Goal: Information Seeking & Learning: Learn about a topic

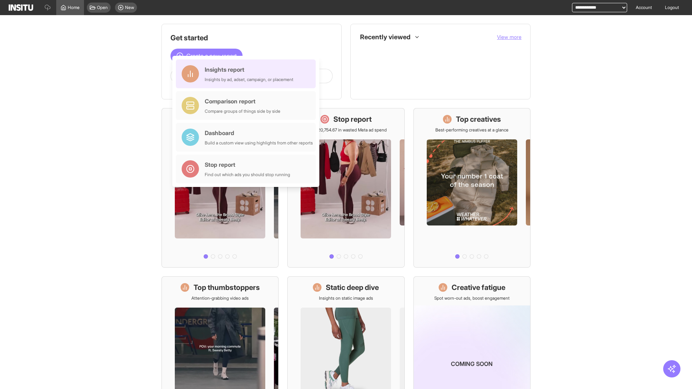
click at [248, 74] on div "Insights report Insights by ad, adset, campaign, or placement" at bounding box center [249, 73] width 89 height 17
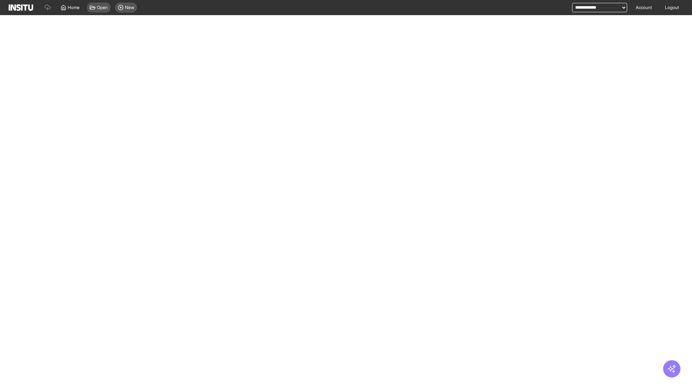
select select "**"
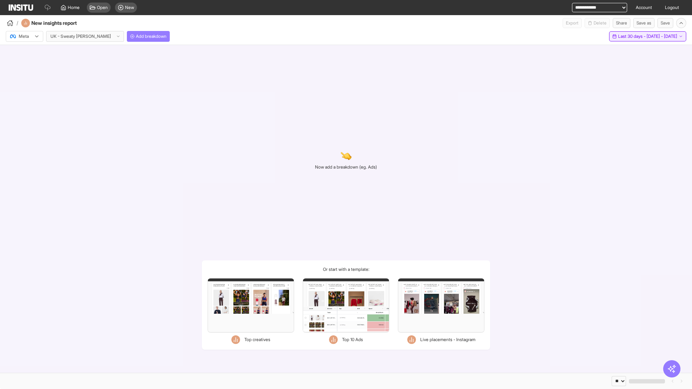
click at [632, 36] on span "Last 30 days - [DATE] - [DATE]" at bounding box center [647, 37] width 59 height 6
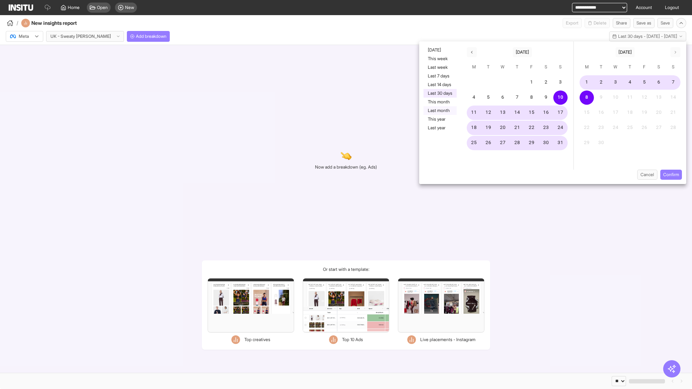
click at [439, 111] on button "Last month" at bounding box center [440, 110] width 33 height 9
